Goal: Task Accomplishment & Management: Manage account settings

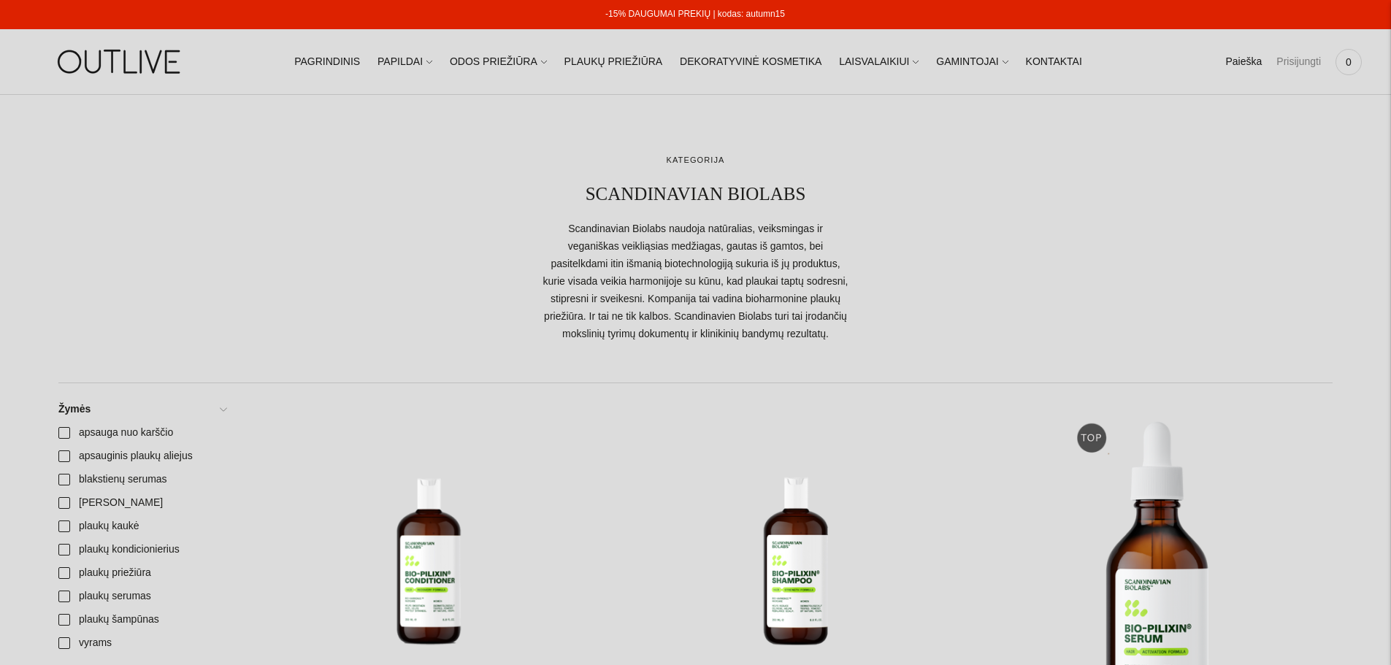
click at [1307, 60] on link "Prisijungti" at bounding box center [1299, 62] width 45 height 32
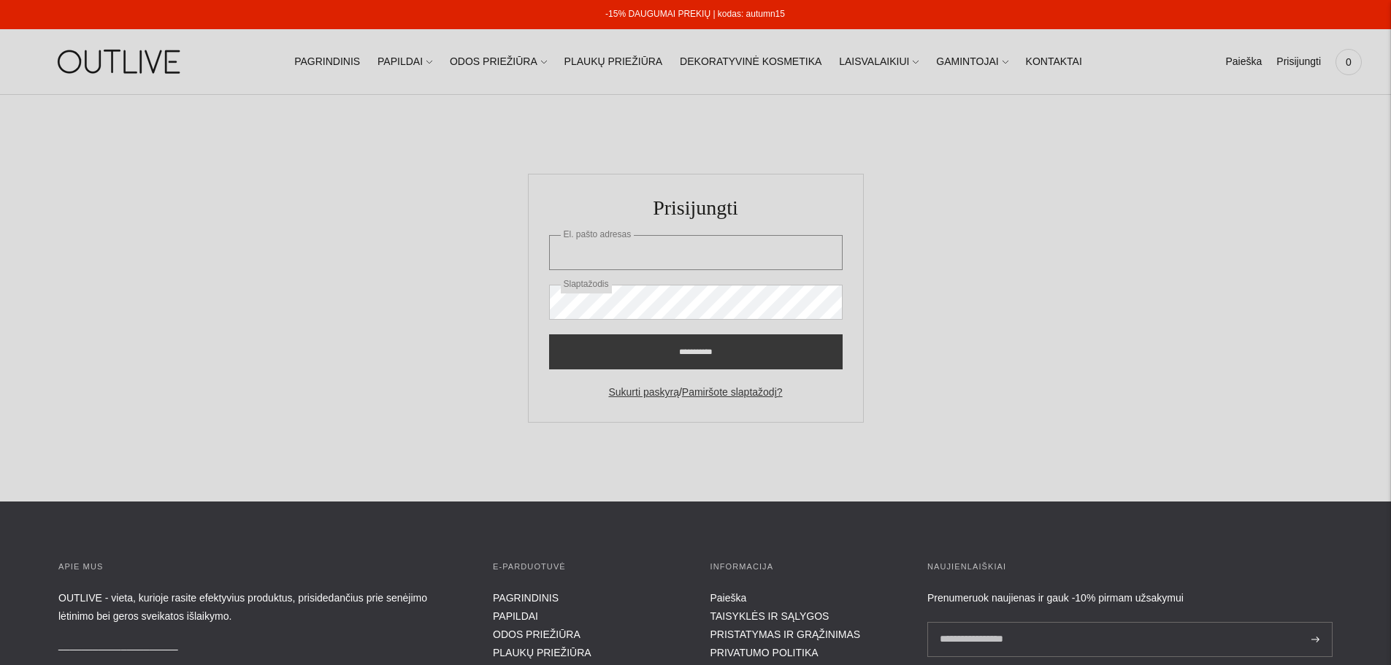
click at [657, 247] on input "El. pašto adresas" at bounding box center [696, 252] width 294 height 35
